Goal: Information Seeking & Learning: Learn about a topic

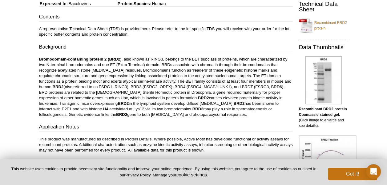
scroll to position [126, 0]
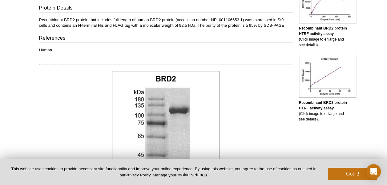
scroll to position [280, 0]
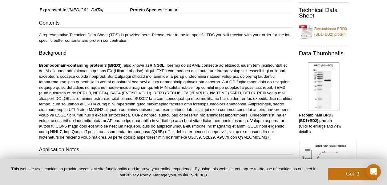
scroll to position [123, 0]
click at [327, 37] on link "Recombinant BRD3 (BD1+BD2) protein" at bounding box center [323, 32] width 49 height 18
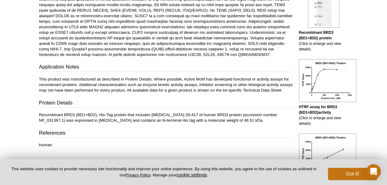
scroll to position [206, 0]
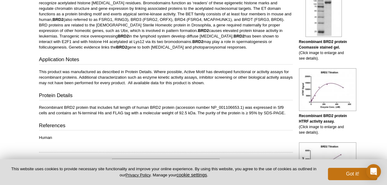
scroll to position [72, 0]
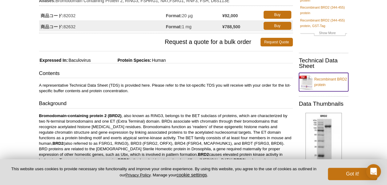
click at [326, 78] on link "Recombinant BRD2 protein" at bounding box center [323, 82] width 49 height 18
